Goal: Task Accomplishment & Management: Use online tool/utility

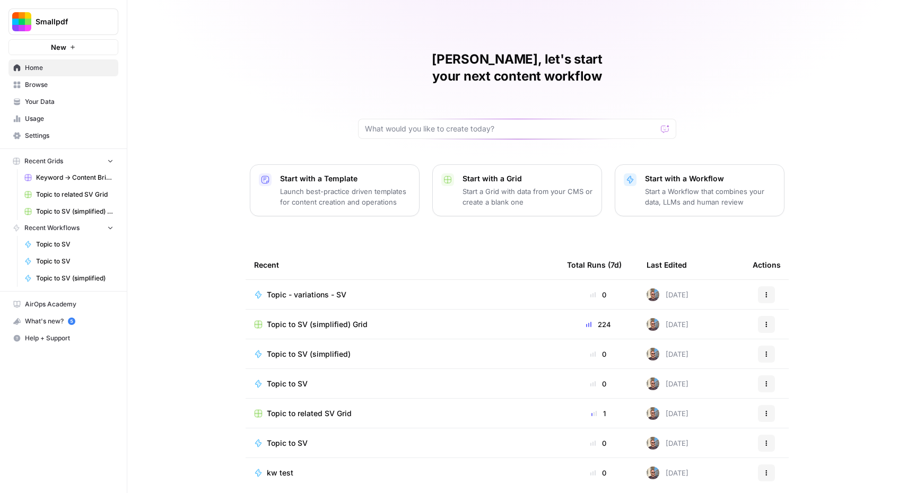
click at [316, 280] on td "Topic - variations - SV" at bounding box center [401, 294] width 313 height 29
click at [305, 289] on span "Topic - variations - SV" at bounding box center [307, 294] width 80 height 11
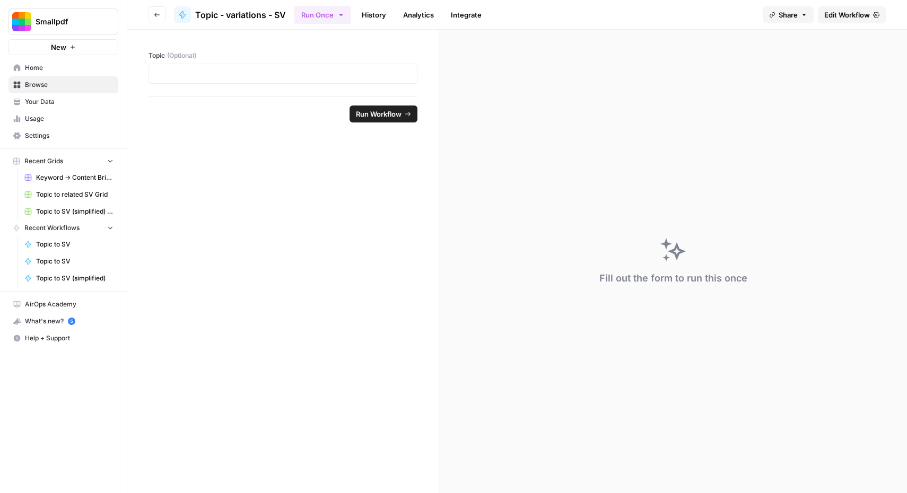
click at [854, 12] on span "Edit Workflow" at bounding box center [847, 15] width 46 height 11
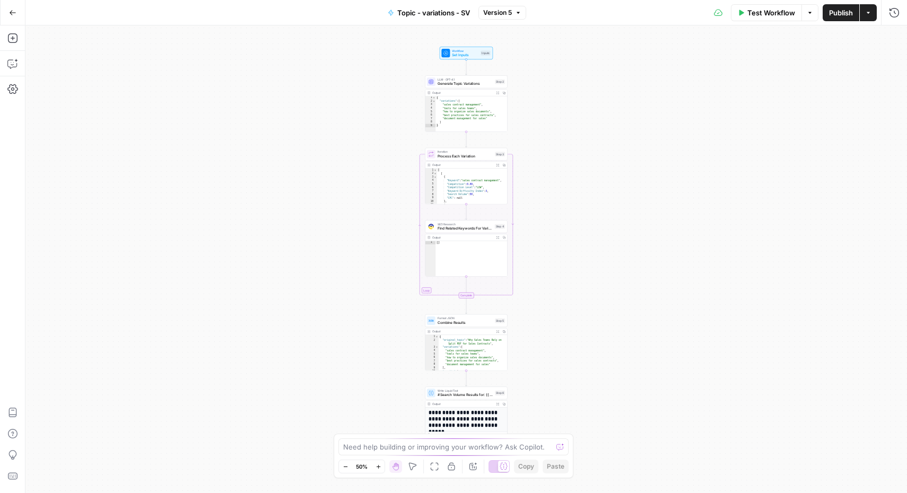
click at [22, 64] on div "Add Steps Copilot Settings AirOps Academy Help Give Feedback Shortcuts" at bounding box center [12, 259] width 25 height 468
click at [15, 64] on icon "button" at bounding box center [12, 63] width 11 height 11
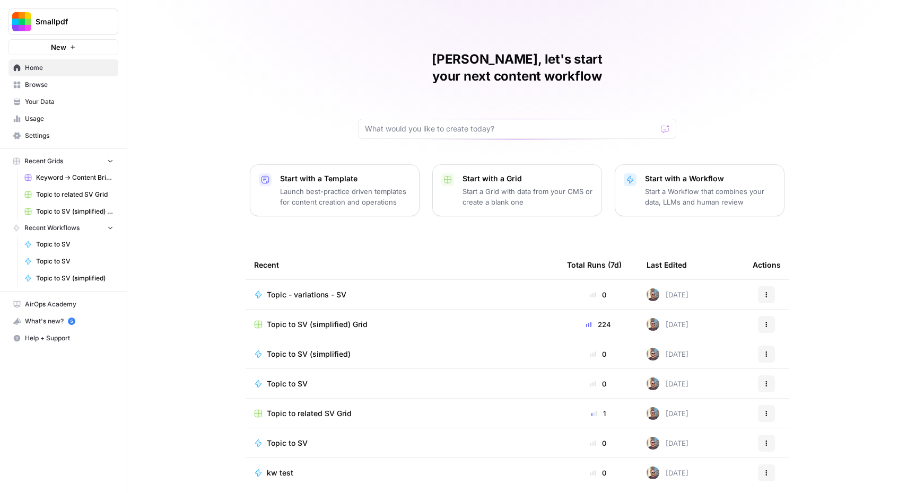
click at [311, 289] on span "Topic - variations - SV" at bounding box center [307, 294] width 80 height 11
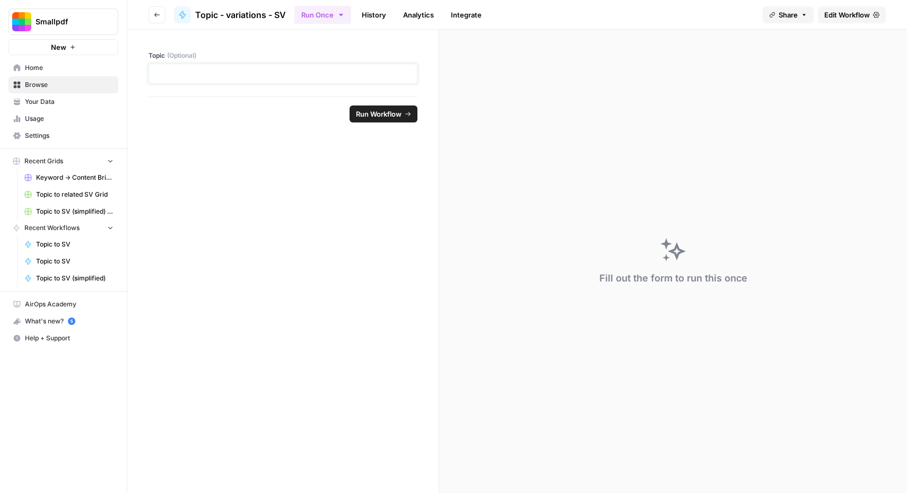
click at [234, 72] on p at bounding box center [282, 73] width 255 height 11
click at [377, 118] on span "Run Workflow" at bounding box center [379, 114] width 46 height 11
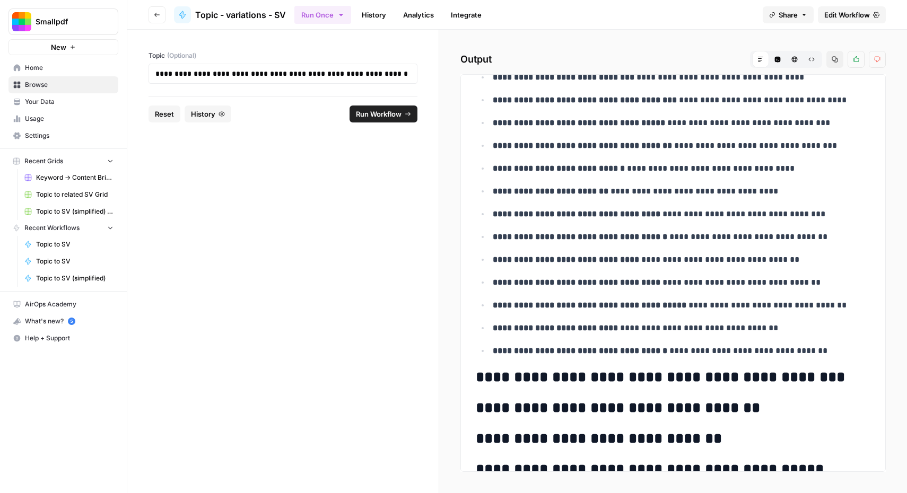
scroll to position [1834, 0]
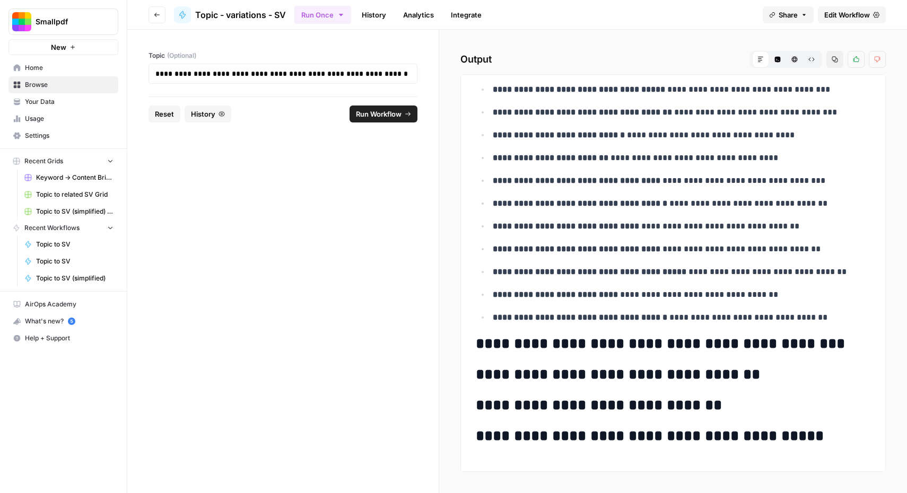
click at [835, 20] on link "Edit Workflow" at bounding box center [851, 14] width 68 height 17
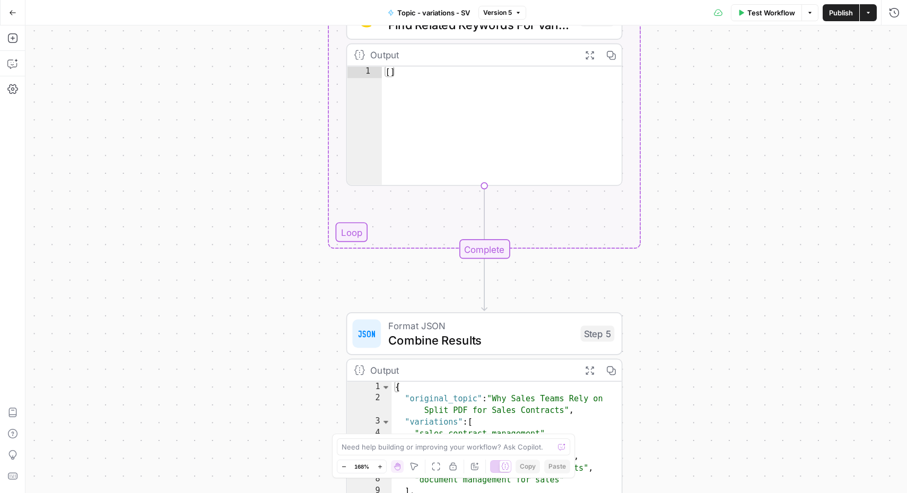
click at [752, 12] on span "Test Workflow" at bounding box center [771, 12] width 48 height 11
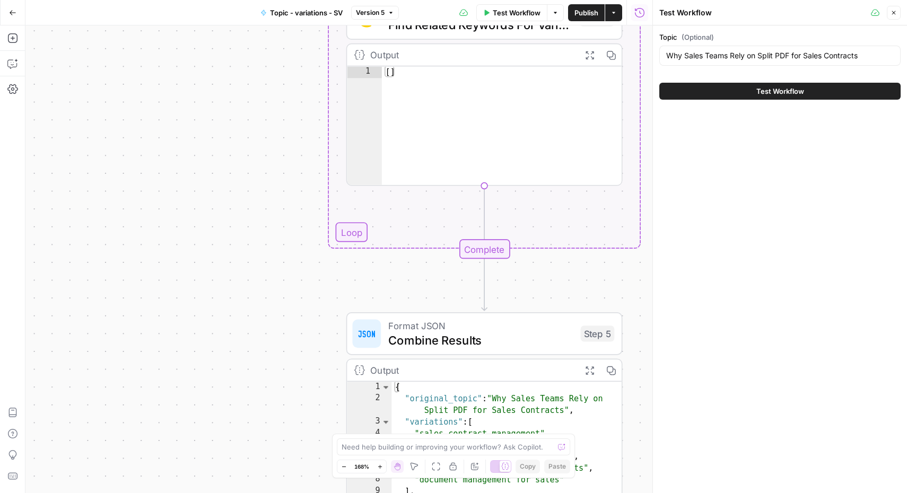
click at [745, 62] on div "Why Sales Teams Rely on Split PDF for Sales Contracts" at bounding box center [779, 56] width 241 height 20
paste input "How to Use Rotate PDF to Improve Your Business Pitch Deck Workflow"
type input "How to Use Rotate PDF to Improve Your Business Pitch Deck Workflow"
click at [788, 93] on span "Test Workflow" at bounding box center [780, 91] width 48 height 11
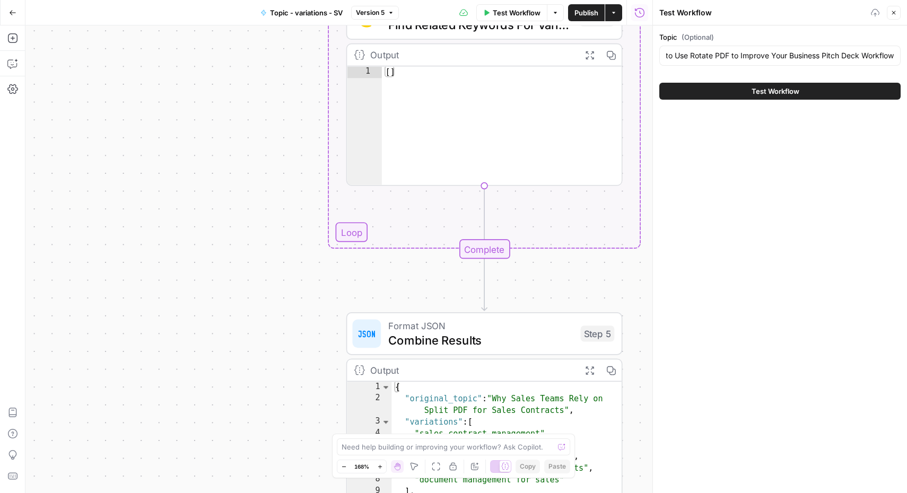
scroll to position [0, 0]
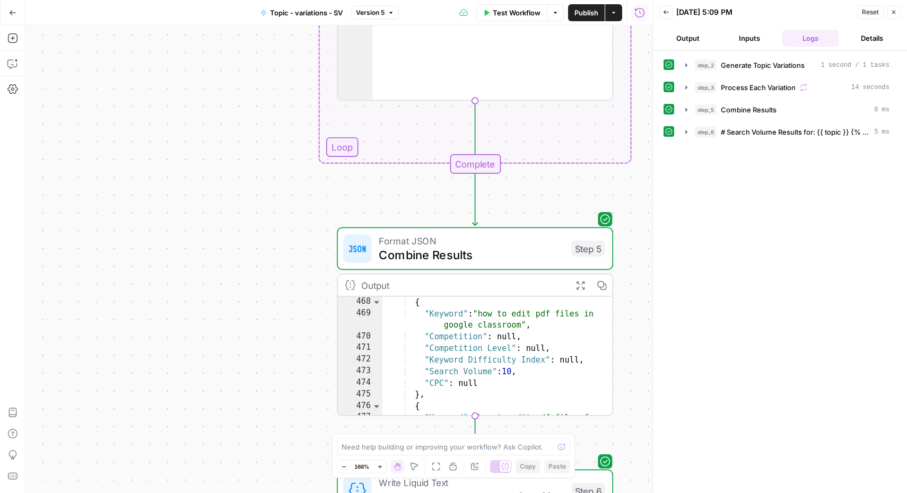
scroll to position [3605, 0]
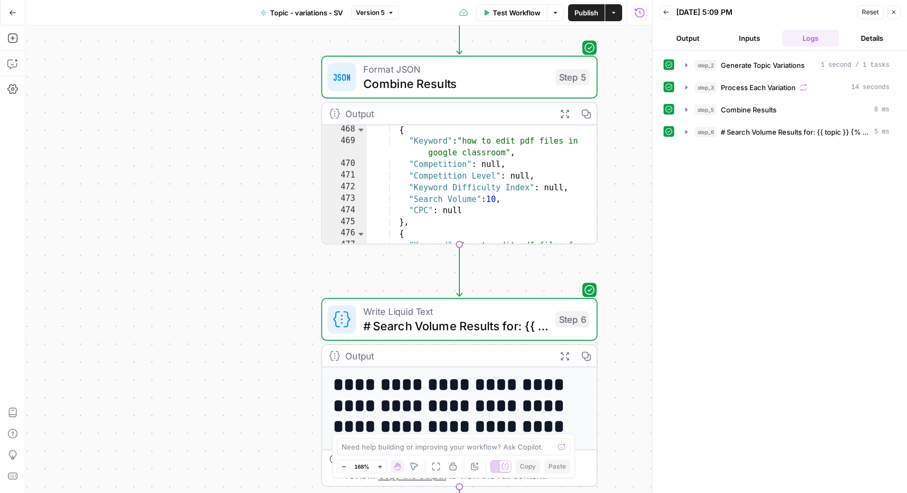
click at [411, 407] on h1 "**********" at bounding box center [460, 417] width 254 height 84
click at [762, 129] on span "# Search Volume Results for: {{ topic }} {% for variation_results in step_3.out…" at bounding box center [794, 132] width 149 height 11
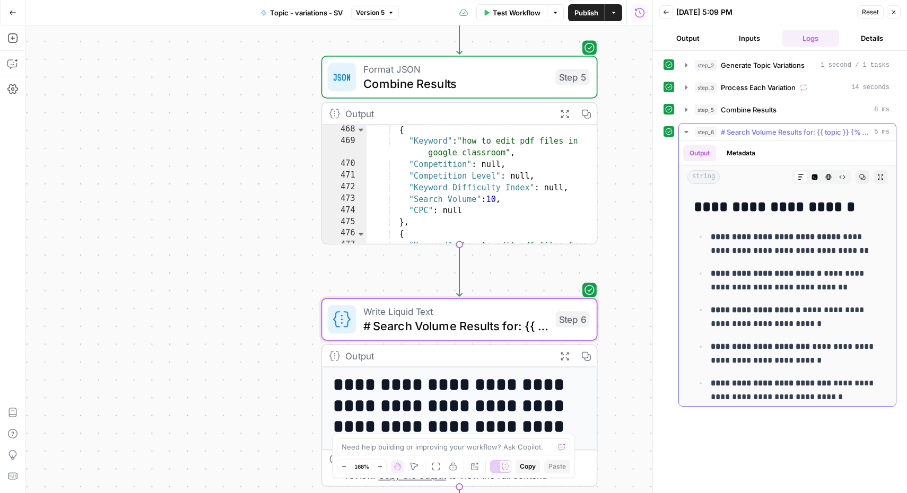
scroll to position [0, 0]
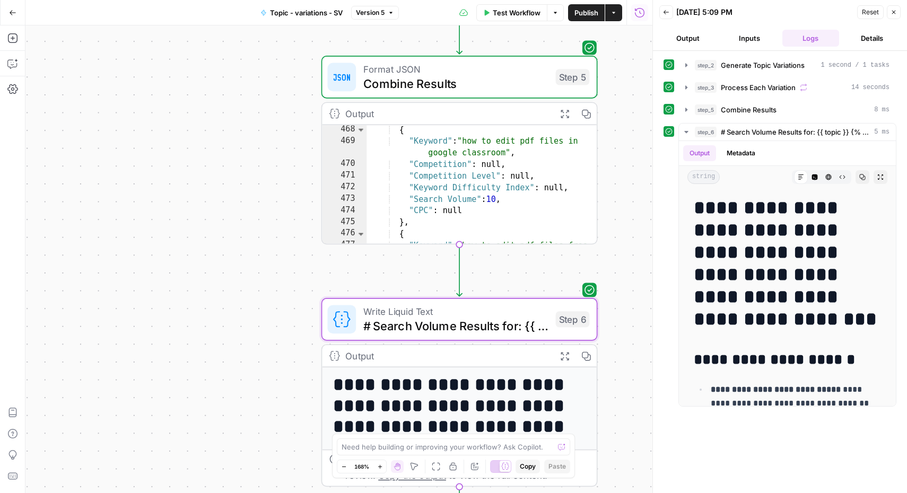
click at [268, 173] on div "Workflow Set Inputs Inputs LLM · GPT-4.1 Generate Topic Variations Step 2 Outpu…" at bounding box center [338, 259] width 627 height 468
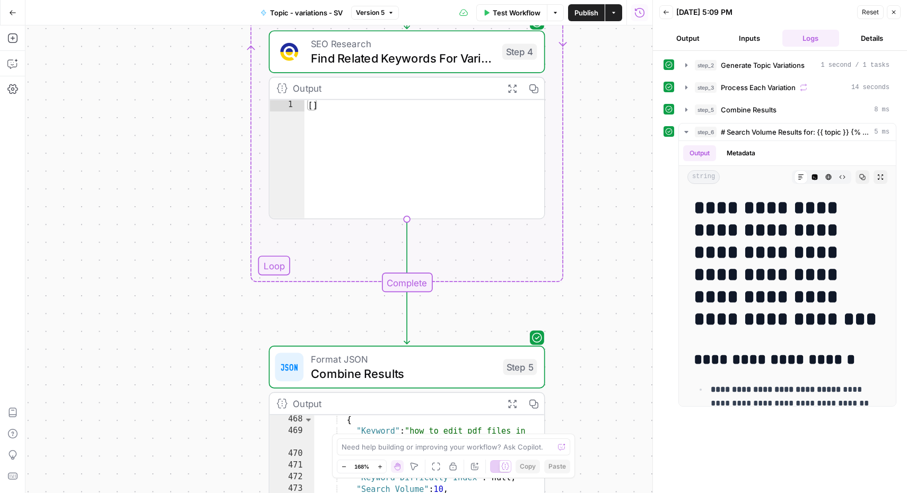
click at [893, 12] on icon "button" at bounding box center [894, 13] width 4 height 4
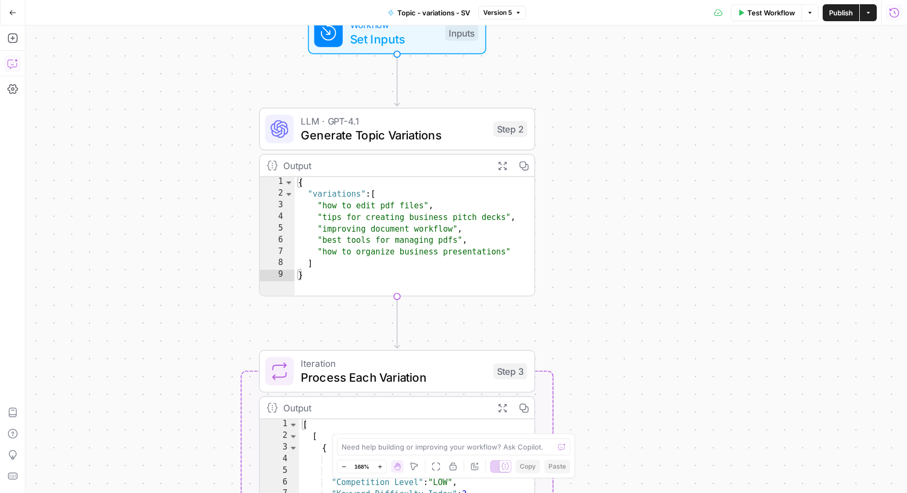
click at [8, 61] on icon "button" at bounding box center [12, 63] width 11 height 11
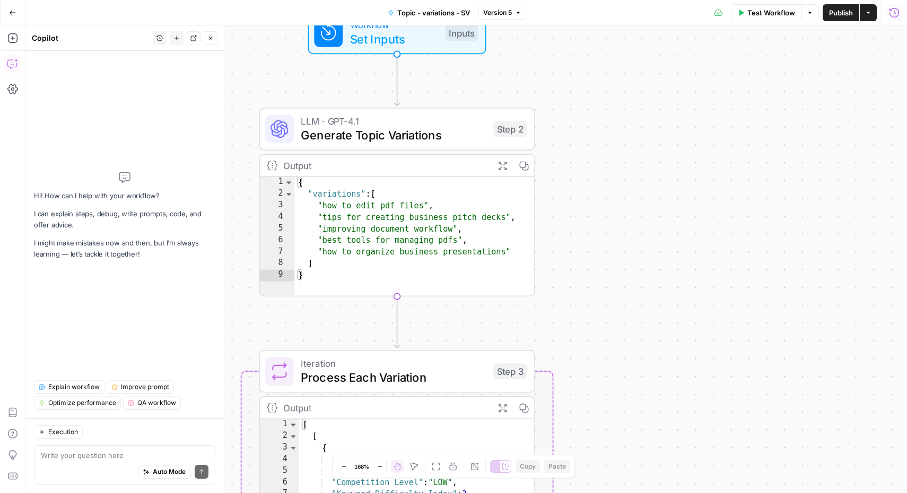
click at [80, 449] on div "Write your question here Auto Mode Send" at bounding box center [124, 464] width 181 height 39
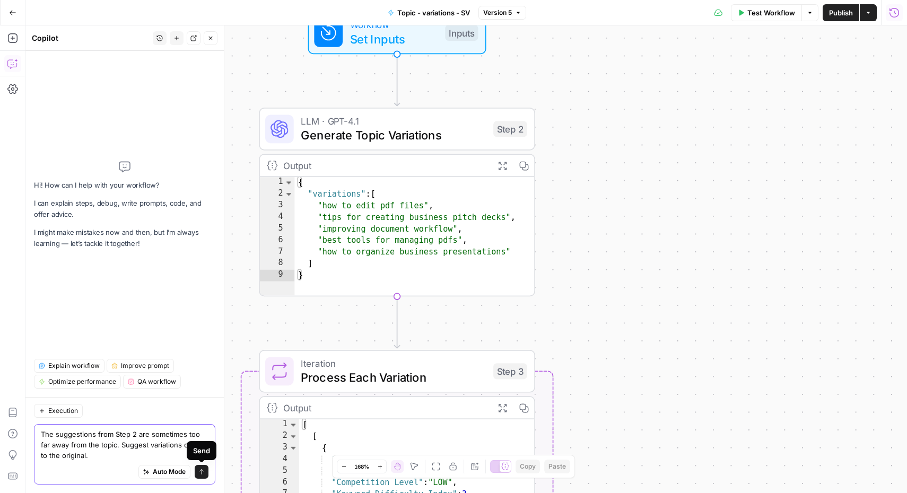
type textarea "The suggestions from Step 2 are sometimes too far away from the topic. Suggest …"
click at [203, 471] on icon "submit" at bounding box center [201, 471] width 4 height 5
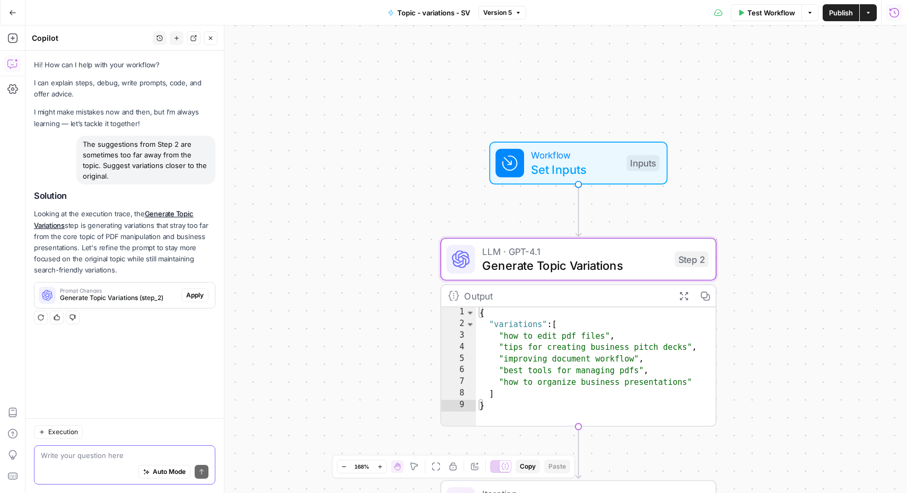
click at [194, 294] on span "Apply" at bounding box center [194, 296] width 17 height 10
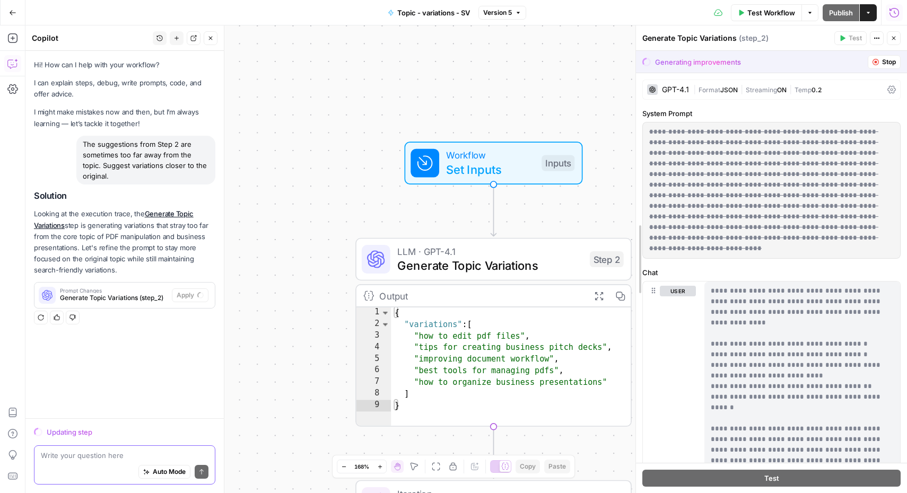
drag, startPoint x: 737, startPoint y: 194, endPoint x: 636, endPoint y: 196, distance: 101.8
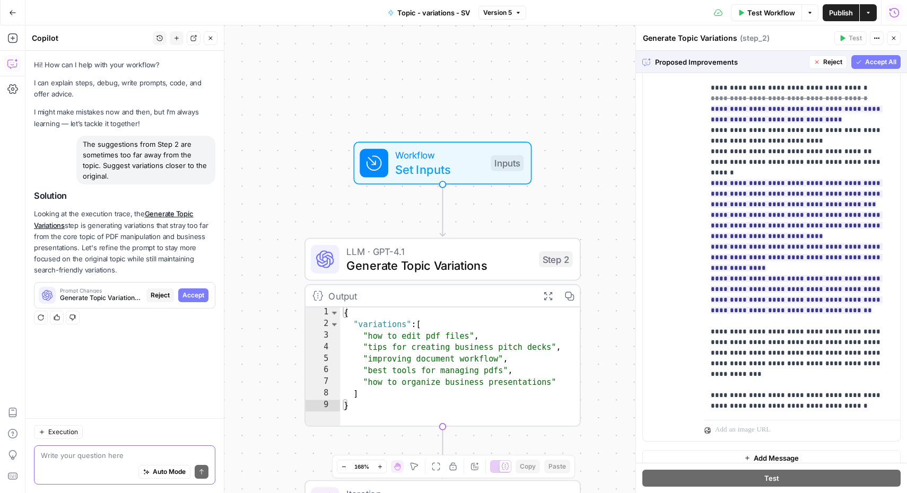
scroll to position [586, 0]
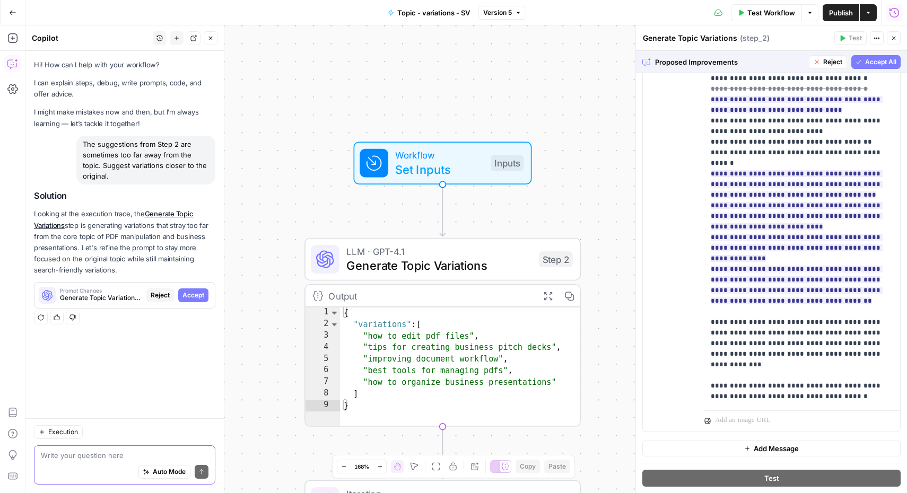
click at [874, 64] on span "Accept All" at bounding box center [880, 62] width 31 height 10
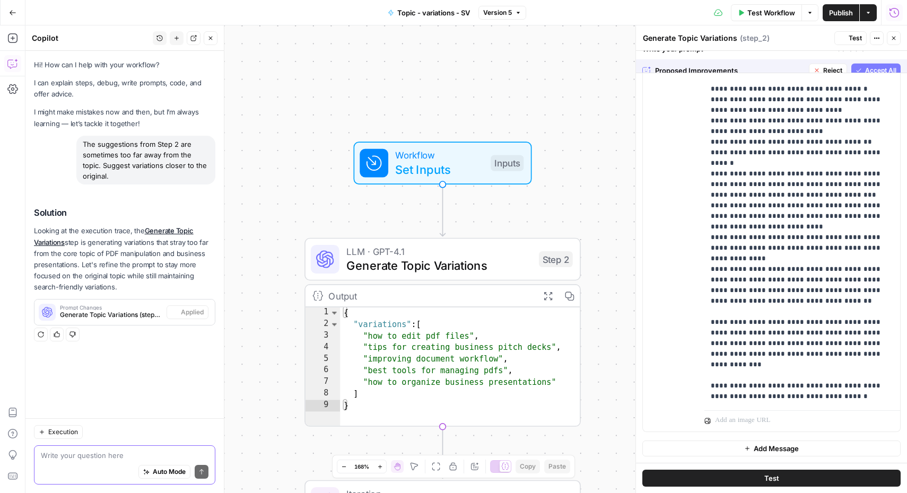
scroll to position [0, 0]
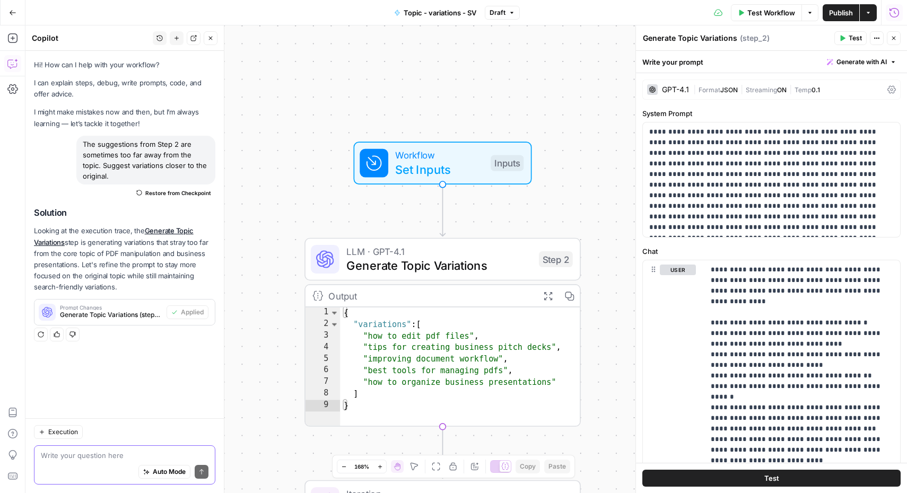
click at [755, 8] on span "Test Workflow" at bounding box center [771, 12] width 48 height 11
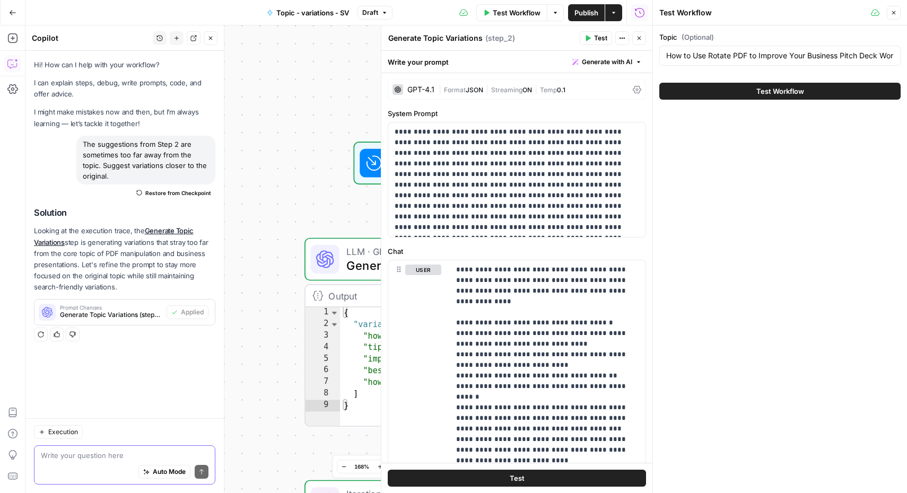
click at [772, 87] on span "Test Workflow" at bounding box center [780, 91] width 48 height 11
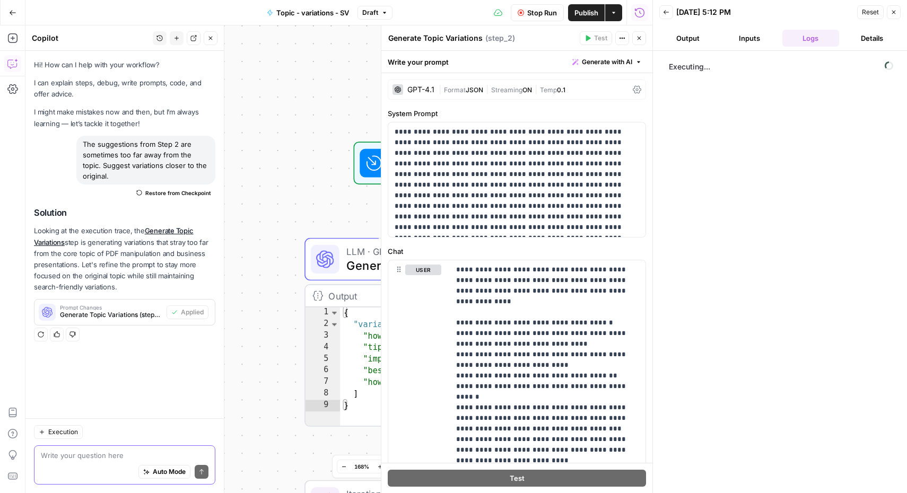
click at [636, 36] on icon "button" at bounding box center [639, 38] width 6 height 6
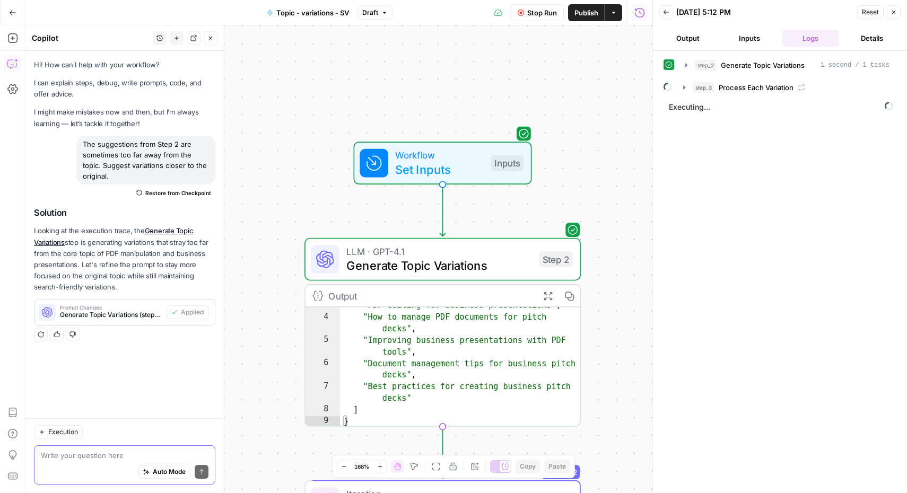
scroll to position [18, 0]
click at [685, 66] on icon "button" at bounding box center [686, 65] width 2 height 4
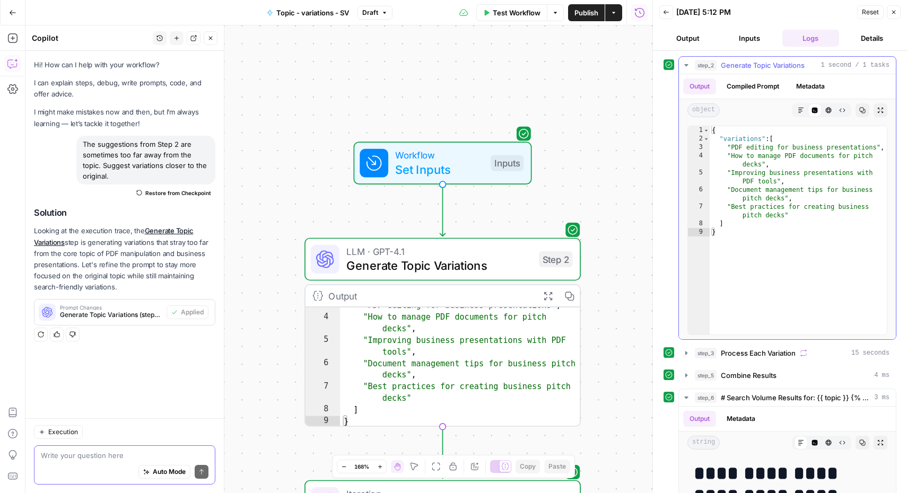
scroll to position [52, 0]
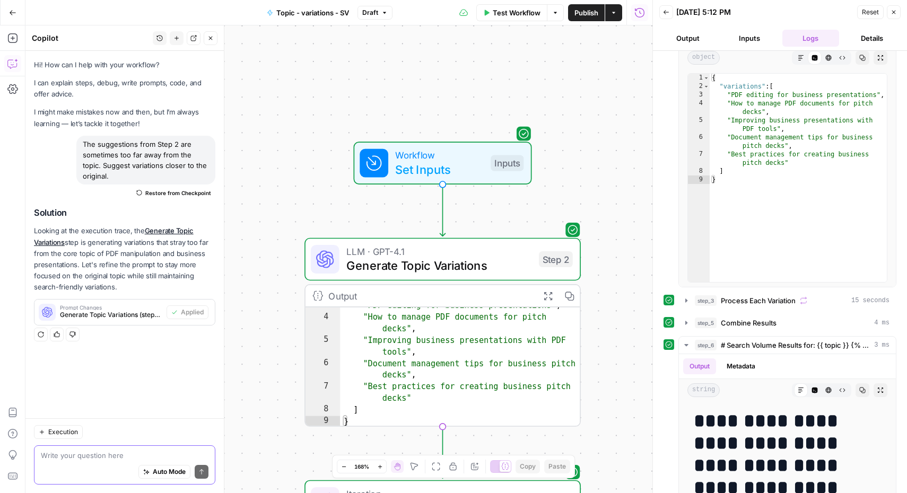
click at [455, 166] on span "Set Inputs" at bounding box center [439, 170] width 88 height 18
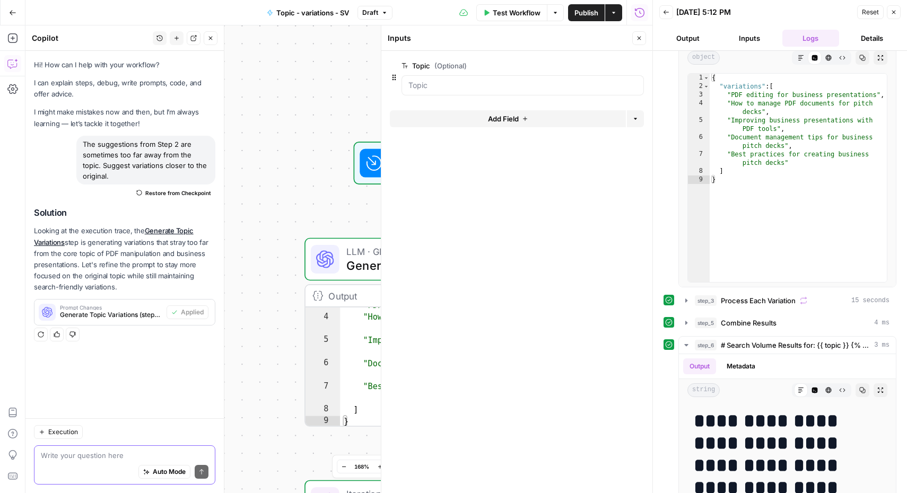
click at [324, 181] on div "Workflow Set Inputs Inputs Test Step" at bounding box center [442, 163] width 276 height 43
click at [637, 36] on icon "button" at bounding box center [639, 38] width 6 height 6
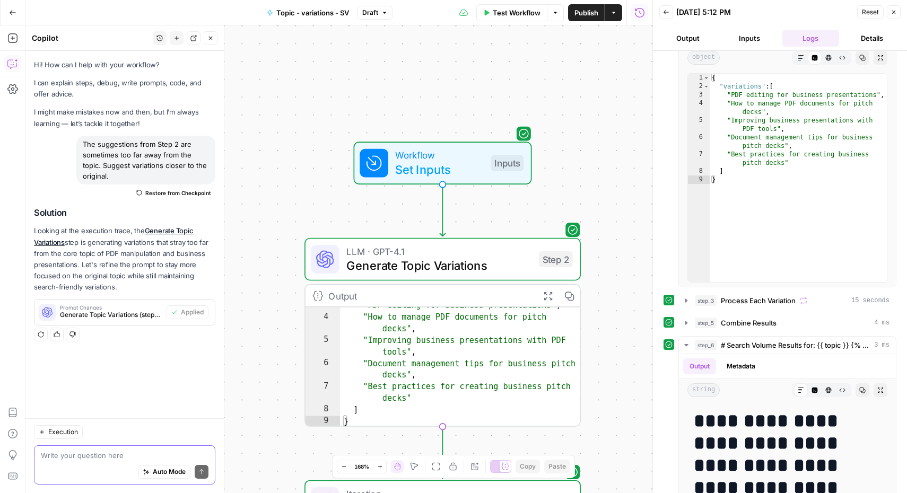
click at [434, 258] on span "Generate Topic Variations" at bounding box center [438, 266] width 185 height 18
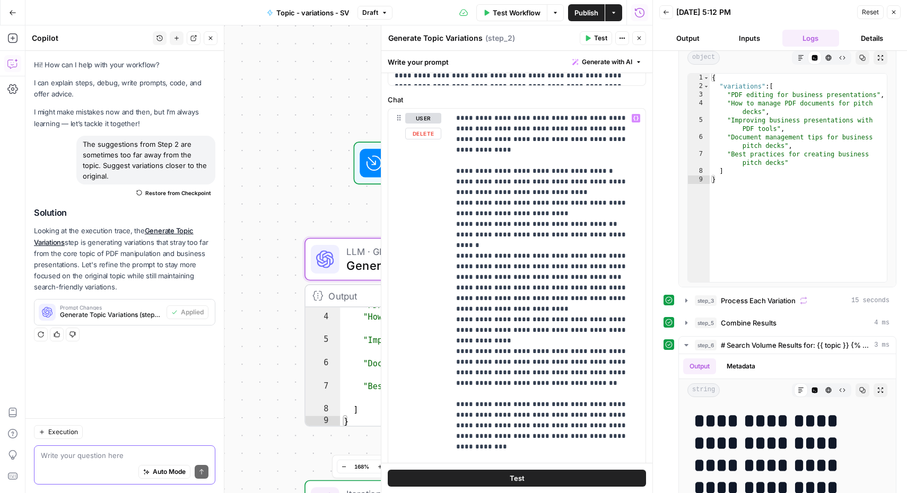
scroll to position [151, 0]
click at [110, 462] on div "Auto Mode Send" at bounding box center [125, 472] width 168 height 23
type textarea "Better. Increase the limit to 10 variations in that step."
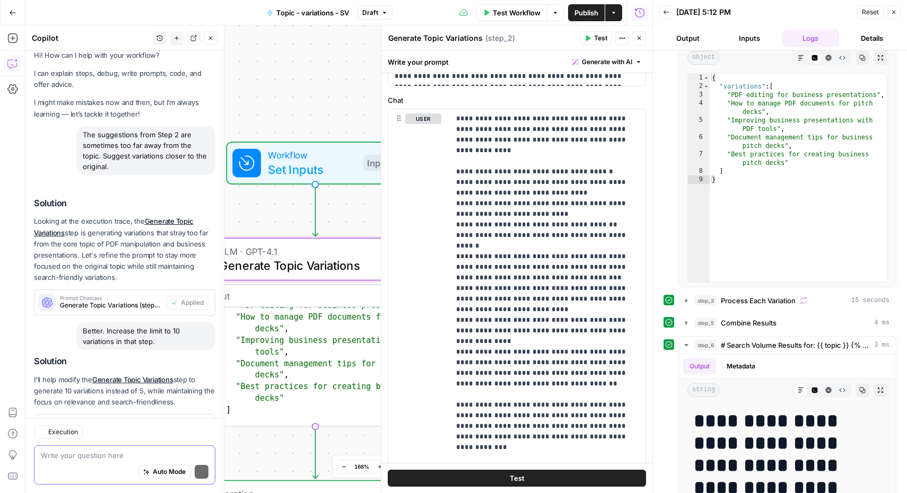
scroll to position [57, 0]
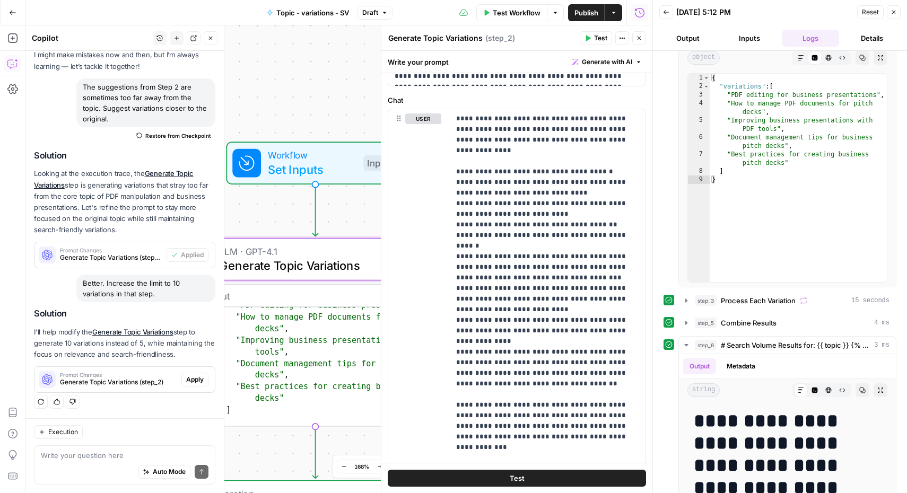
click at [200, 379] on span "Apply" at bounding box center [194, 380] width 17 height 10
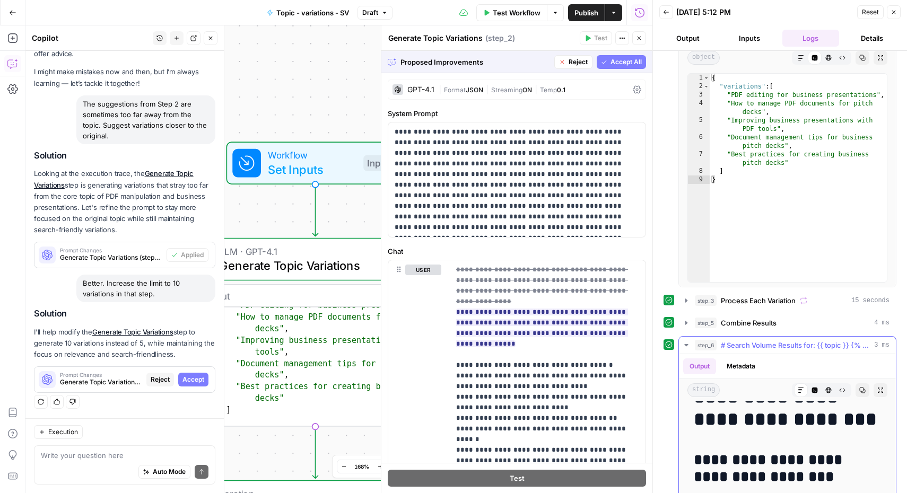
scroll to position [226, 0]
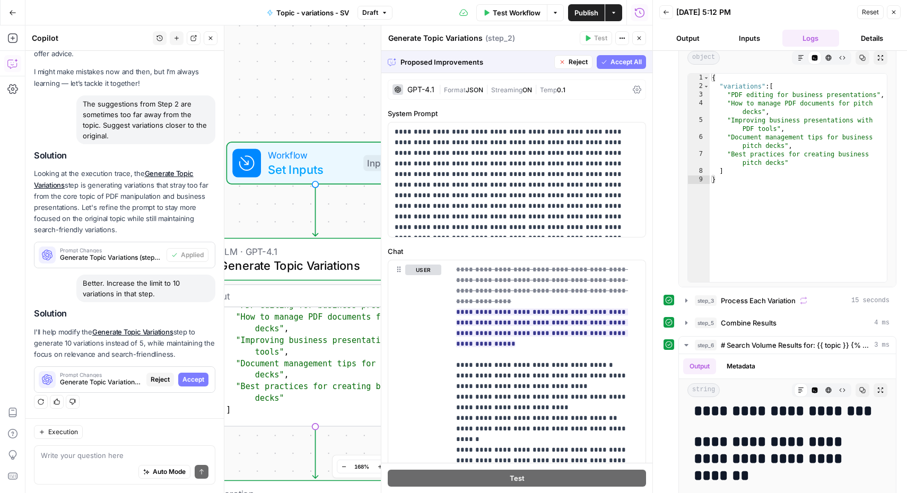
click at [584, 12] on span "Publish" at bounding box center [586, 12] width 24 height 11
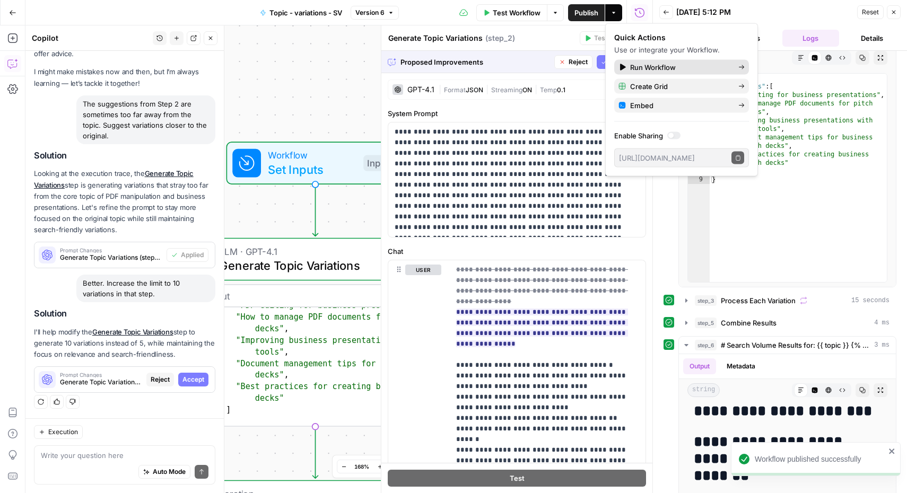
click at [655, 67] on span "Run Workflow" at bounding box center [680, 67] width 100 height 11
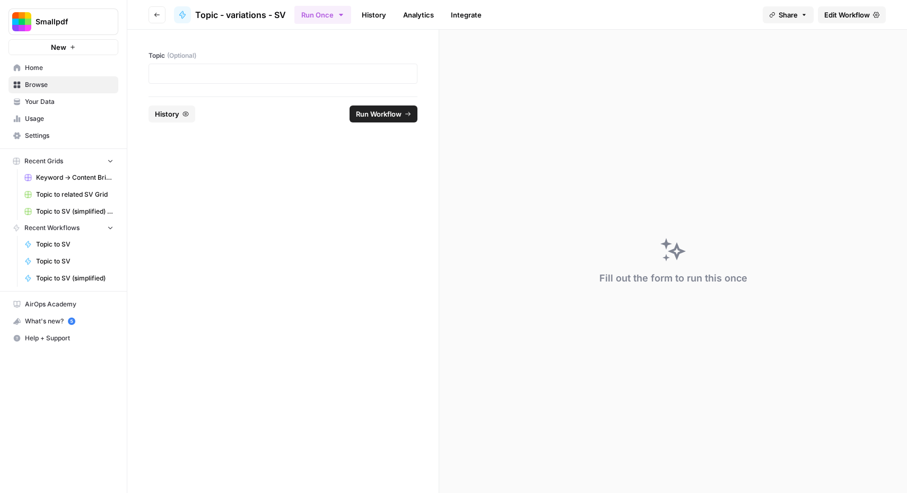
click at [166, 81] on div at bounding box center [282, 74] width 269 height 20
click at [173, 78] on p at bounding box center [282, 73] width 255 height 11
click at [363, 114] on span "Run Workflow" at bounding box center [379, 114] width 46 height 11
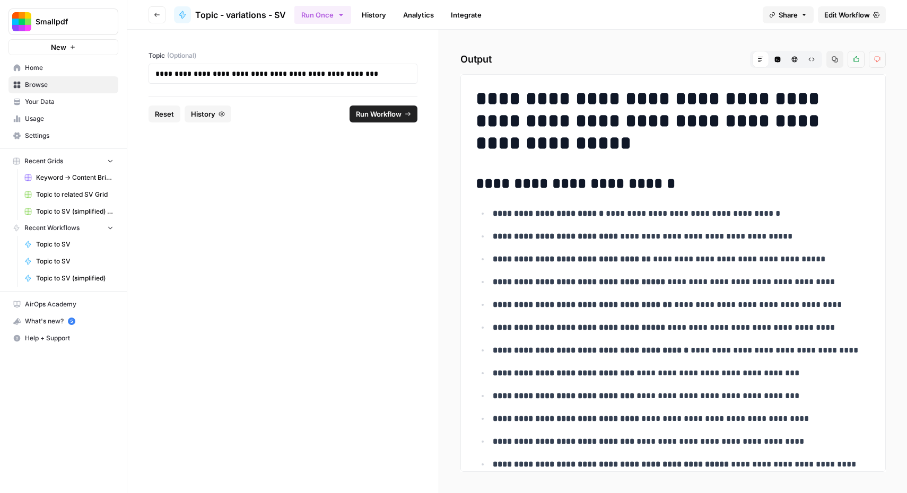
scroll to position [215, 0]
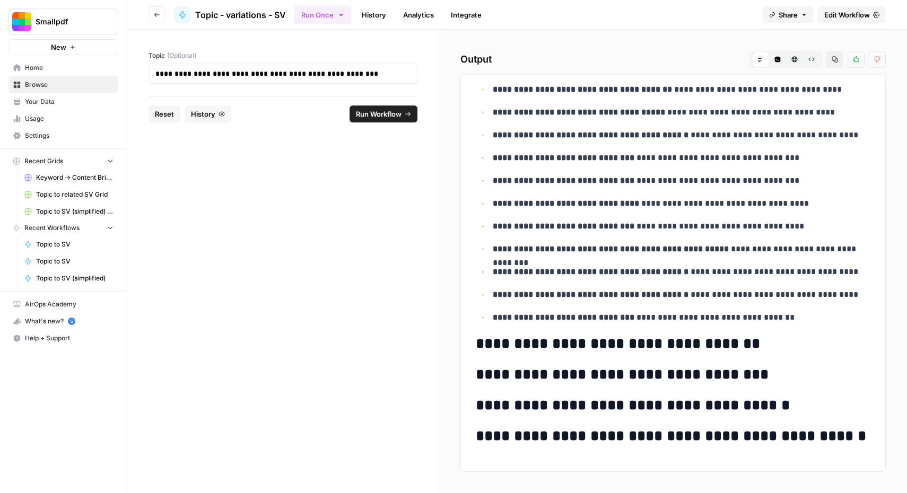
click at [652, 406] on h2 "**********" at bounding box center [673, 405] width 394 height 17
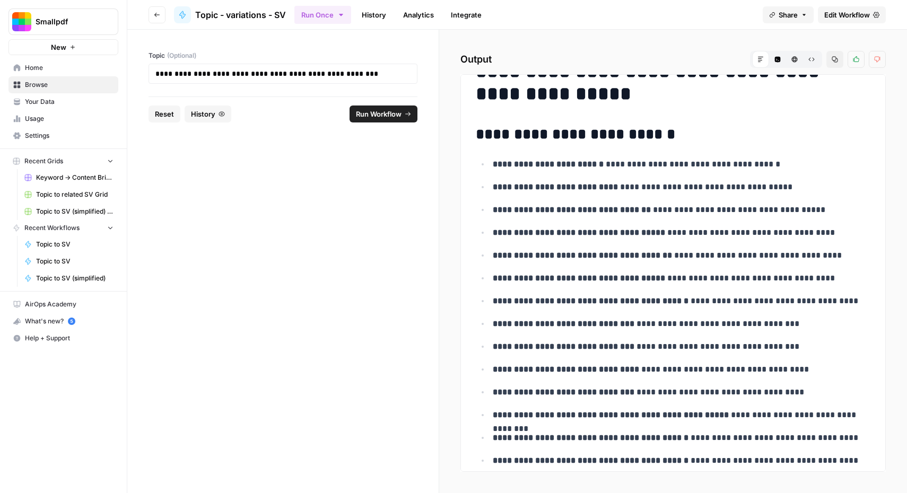
scroll to position [0, 0]
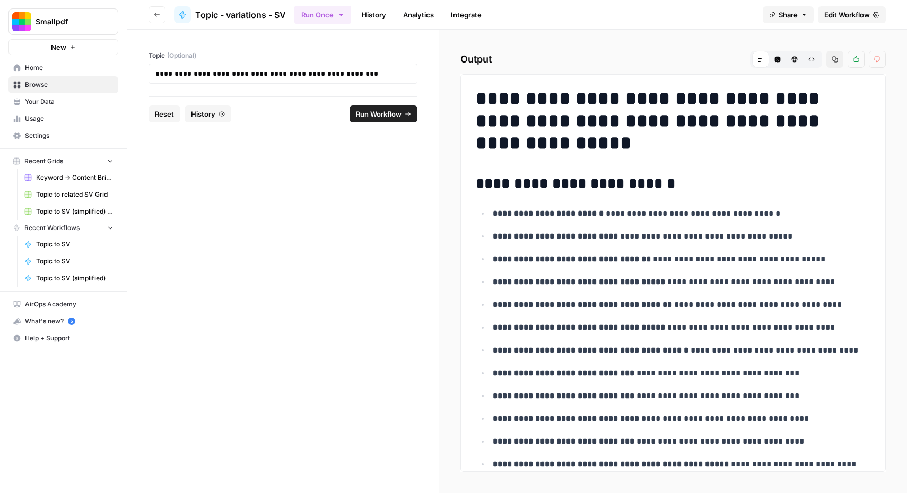
click at [275, 332] on form "**********" at bounding box center [283, 261] width 312 height 463
